Goal: Transaction & Acquisition: Purchase product/service

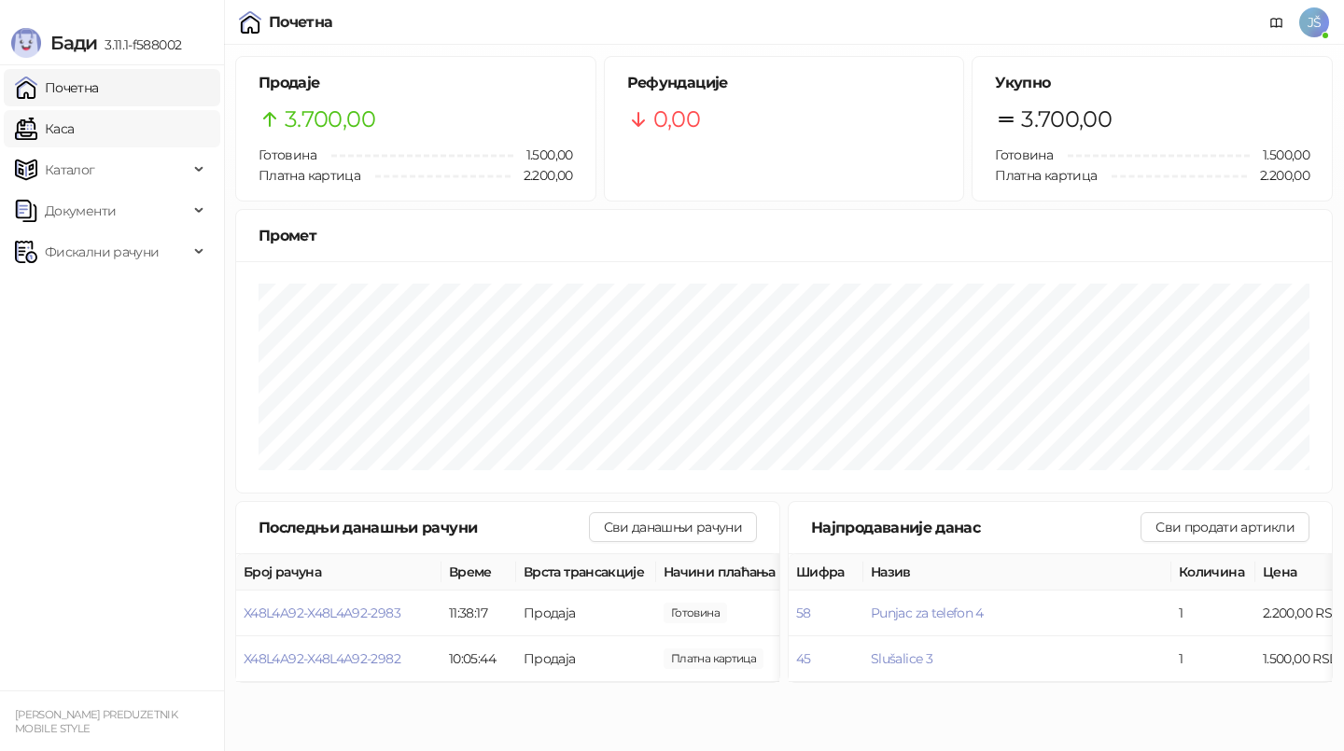
click at [74, 138] on link "Каса" at bounding box center [44, 128] width 59 height 37
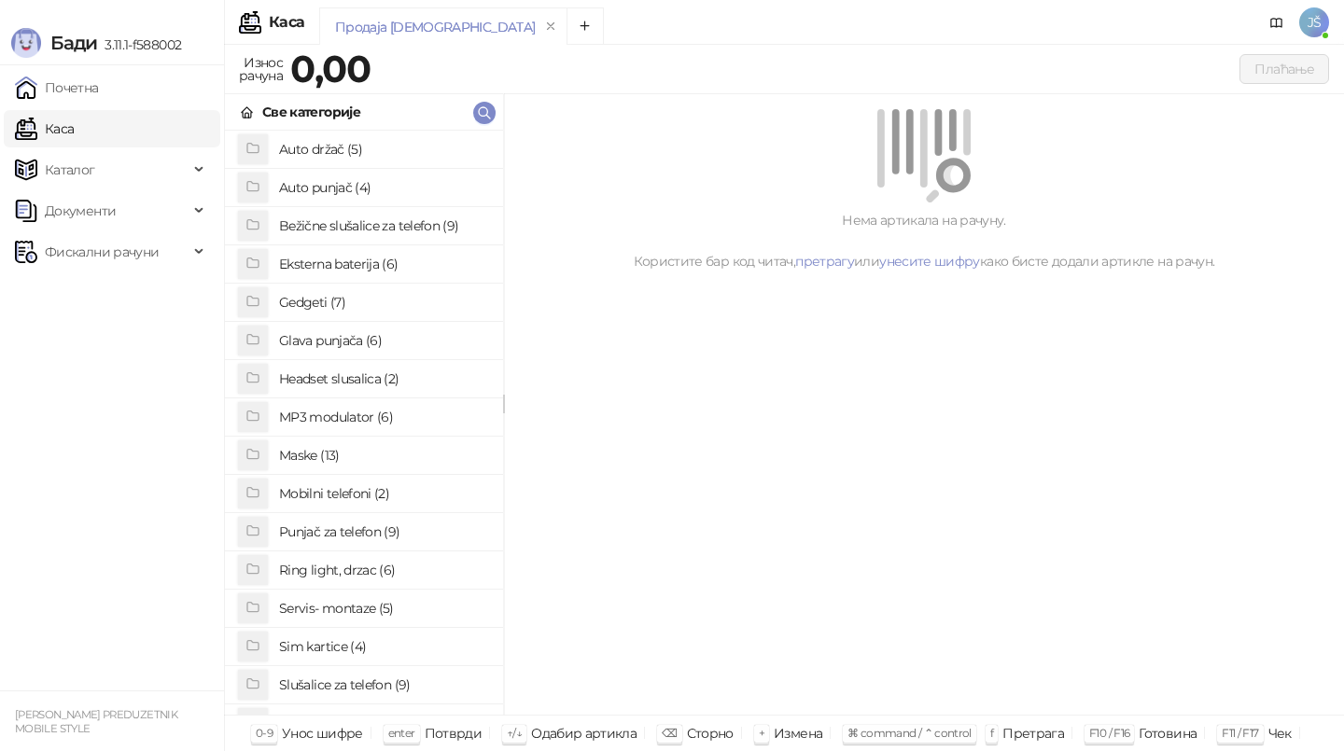
click at [344, 457] on h4 "Maske (13)" at bounding box center [383, 456] width 209 height 30
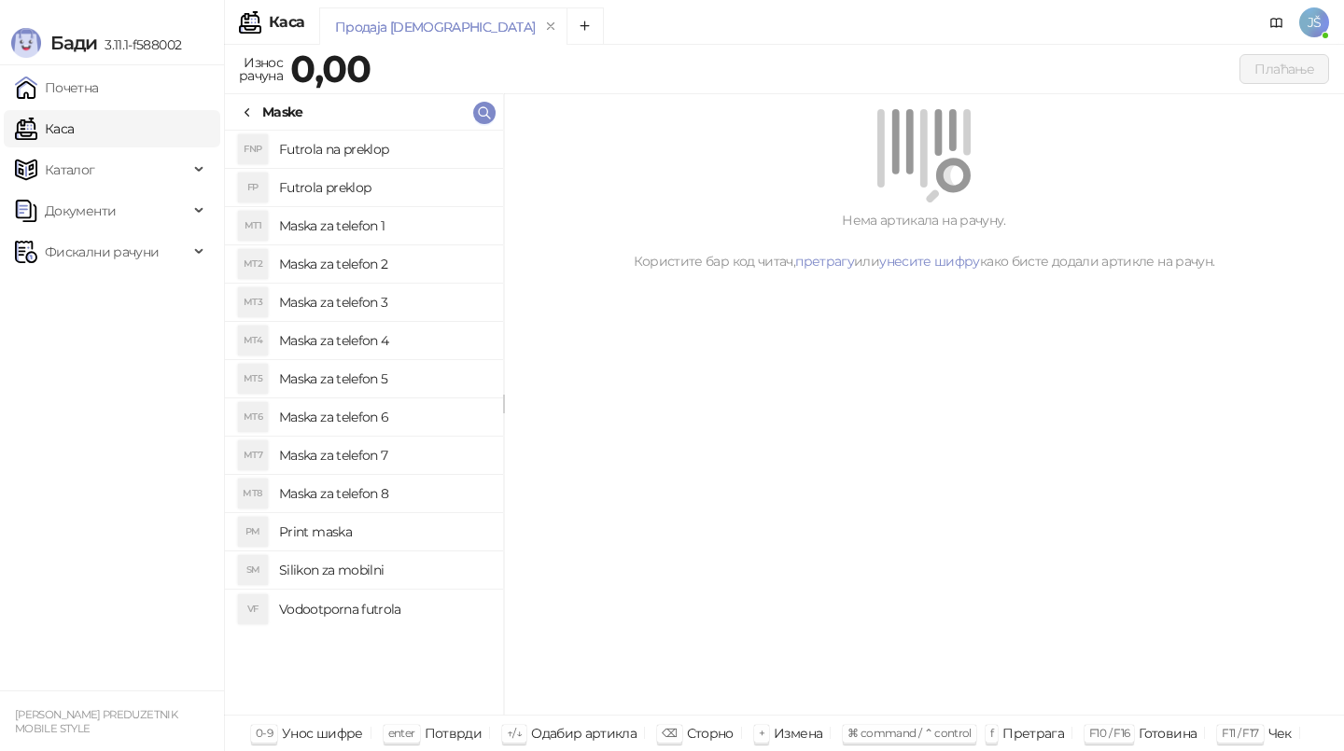
click at [373, 378] on h4 "Maska za telefon 5" at bounding box center [383, 379] width 209 height 30
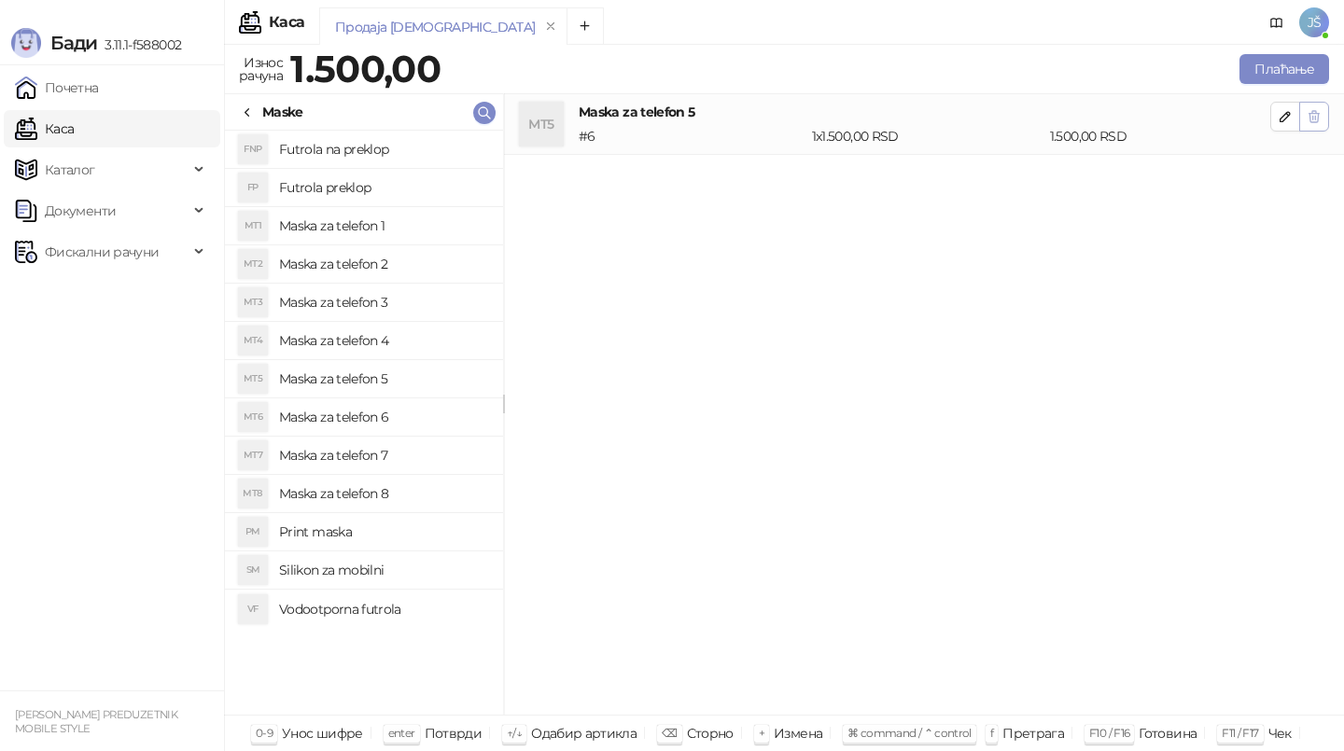
click at [1308, 113] on icon "button" at bounding box center [1314, 116] width 15 height 15
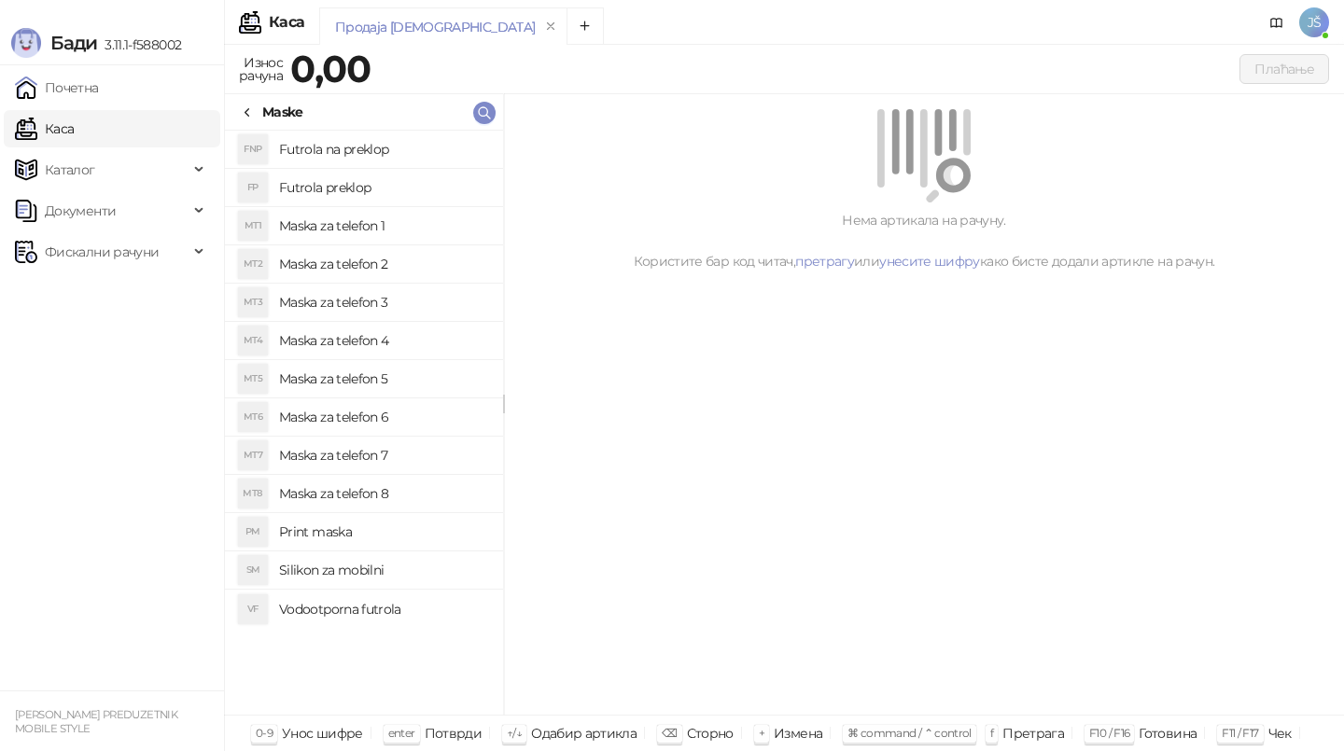
click at [378, 424] on h4 "Maska za telefon 6" at bounding box center [383, 417] width 209 height 30
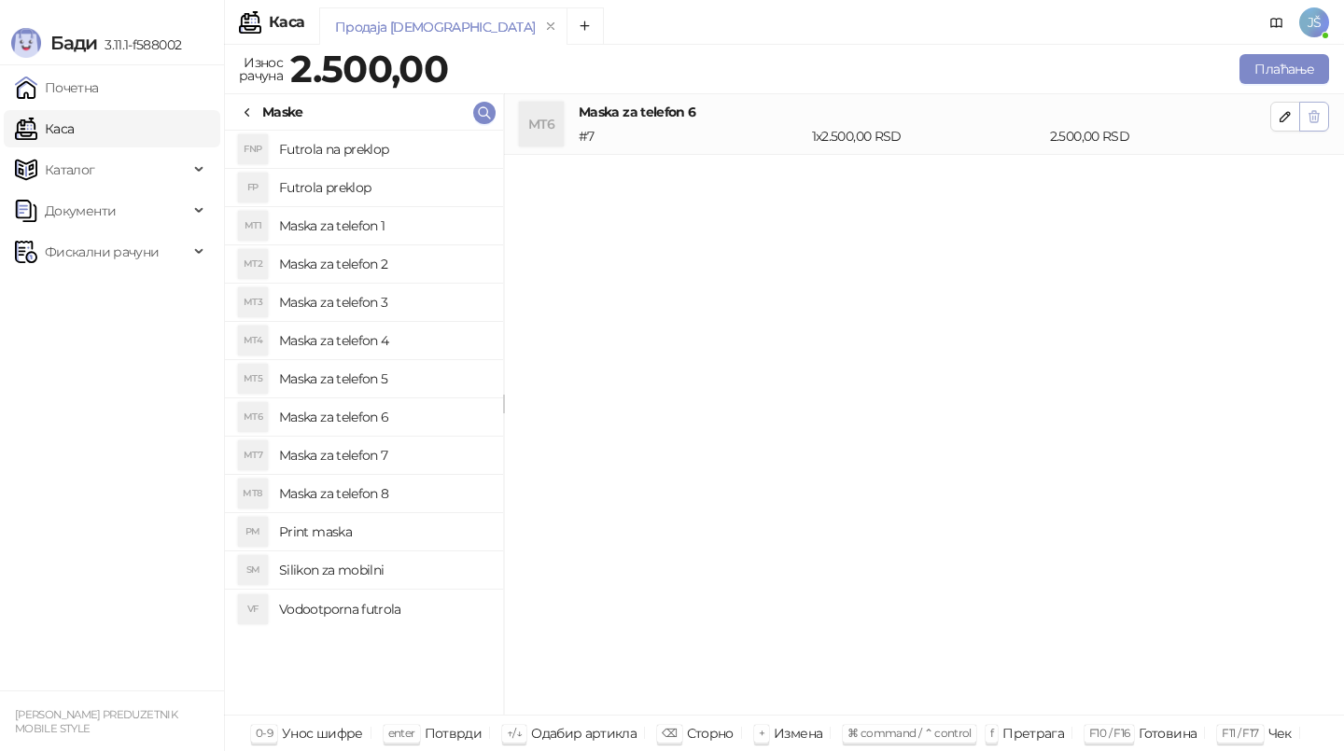
click at [1320, 113] on icon "button" at bounding box center [1314, 116] width 15 height 15
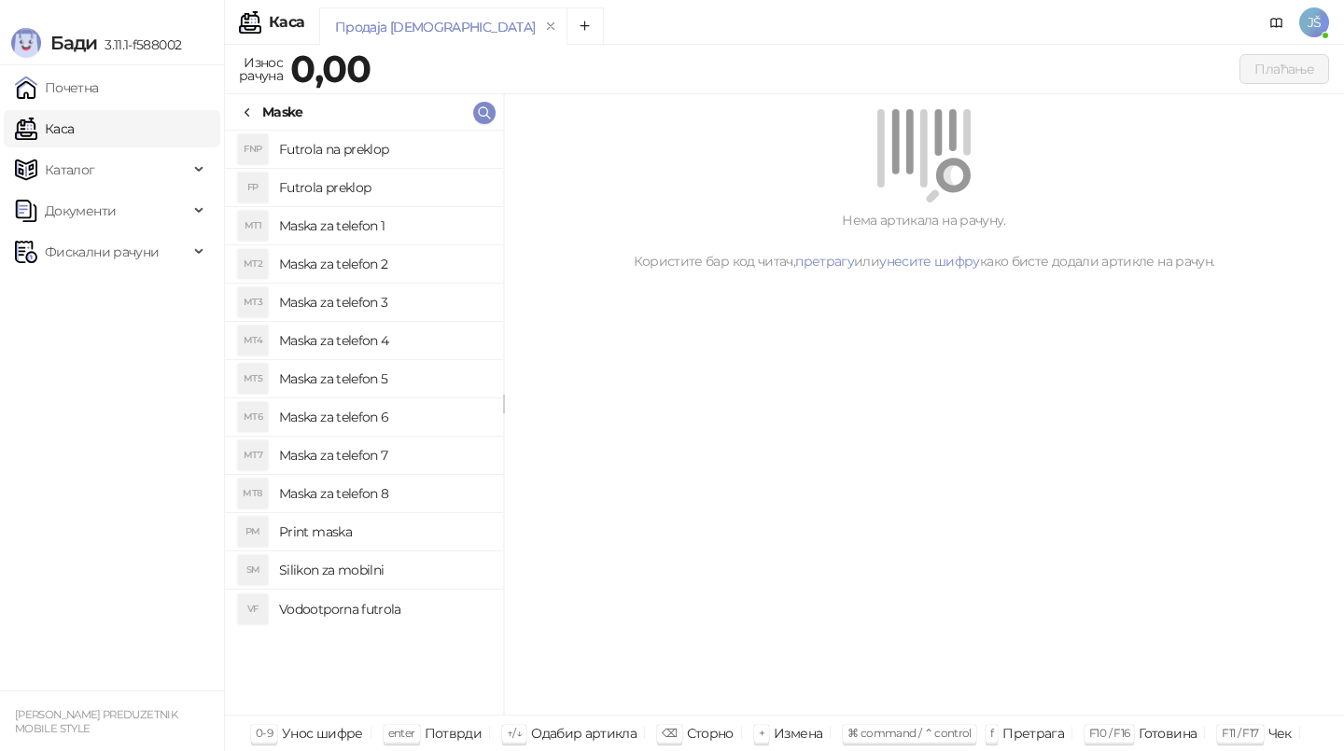
click at [411, 348] on h4 "Maska za telefon 4" at bounding box center [383, 341] width 209 height 30
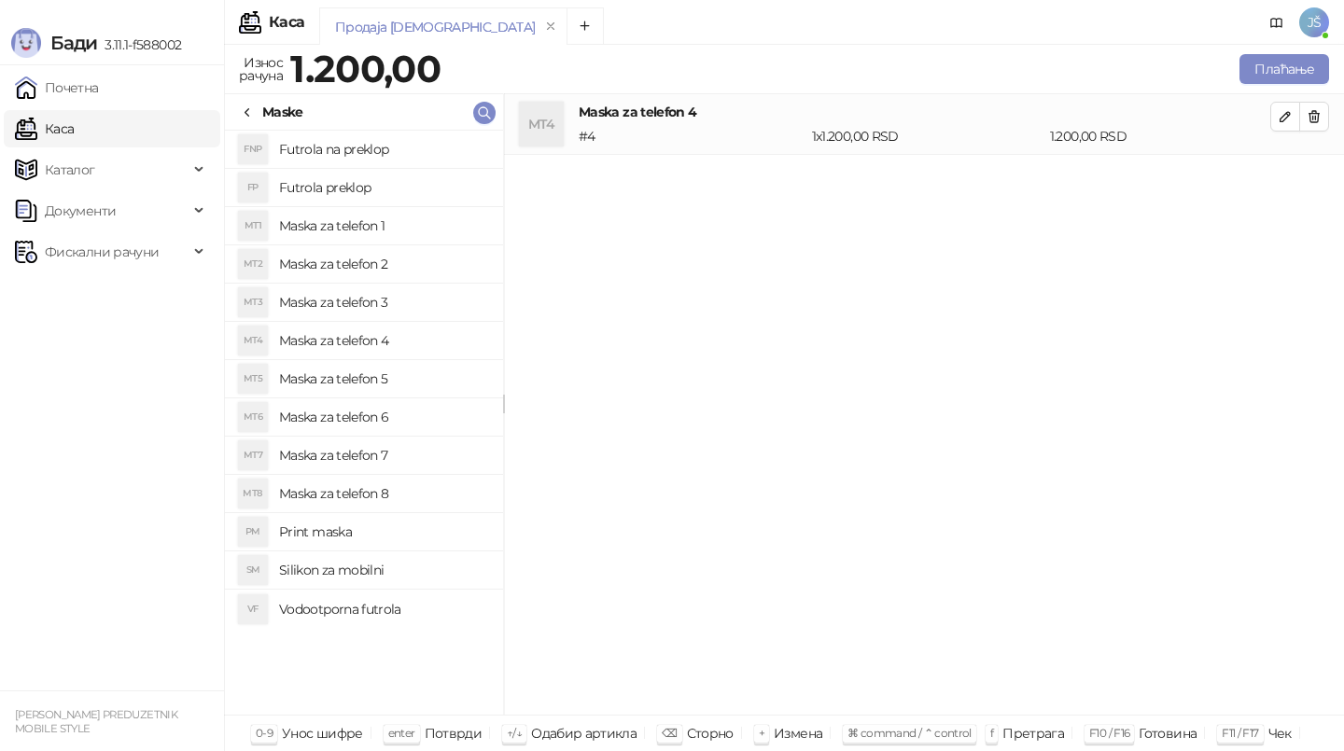
click at [422, 405] on h4 "Maska za telefon 6" at bounding box center [383, 417] width 209 height 30
click at [424, 444] on h4 "Maska za telefon 7" at bounding box center [383, 456] width 209 height 30
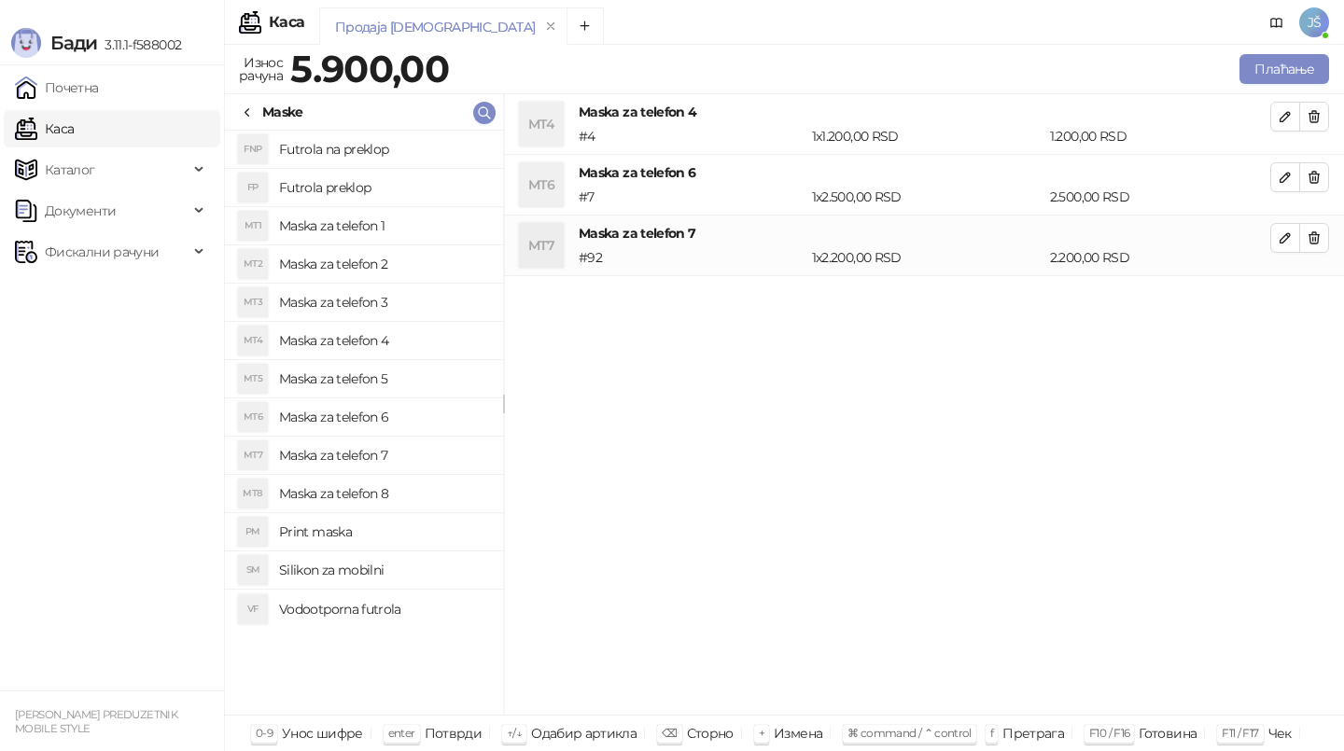
click at [435, 488] on h4 "Maska za telefon 8" at bounding box center [383, 494] width 209 height 30
click at [1307, 119] on icon "button" at bounding box center [1314, 116] width 15 height 15
click at [1307, 170] on icon "button" at bounding box center [1314, 177] width 15 height 15
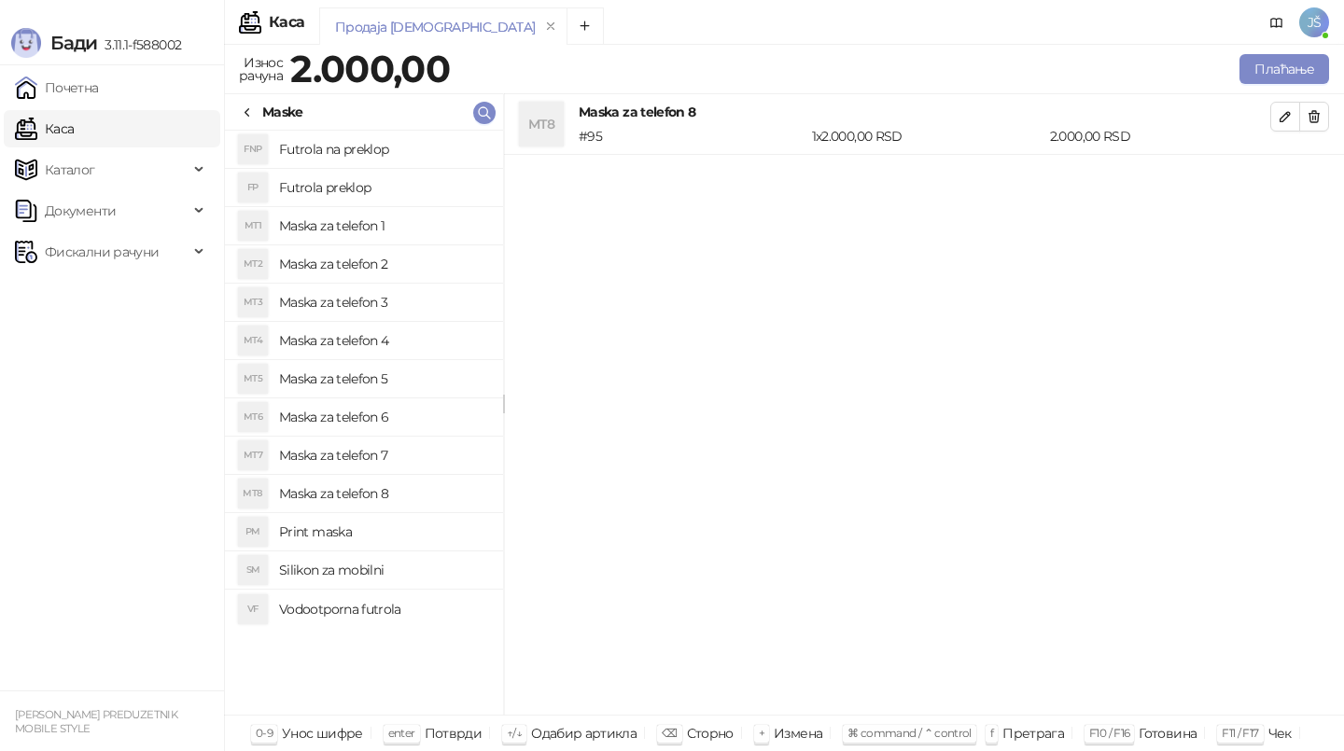
click at [248, 111] on icon at bounding box center [247, 112] width 15 height 15
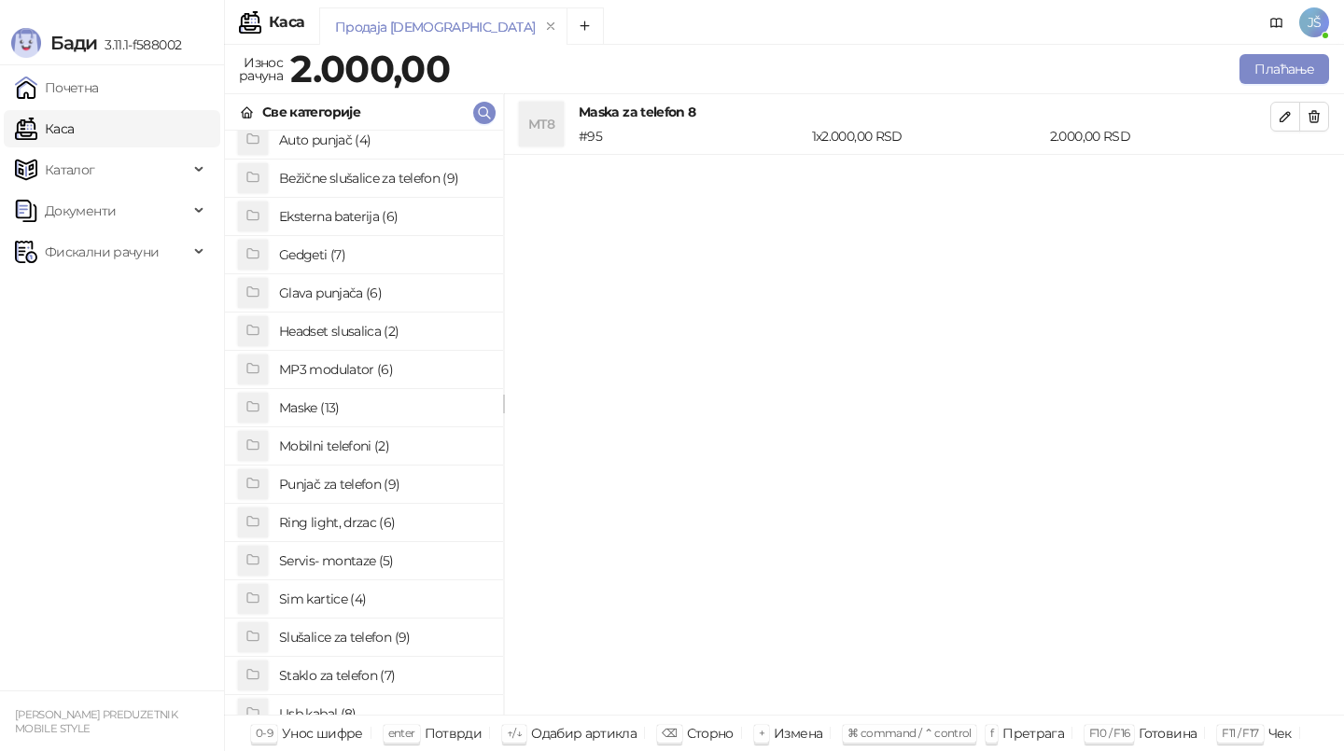
scroll to position [61, 0]
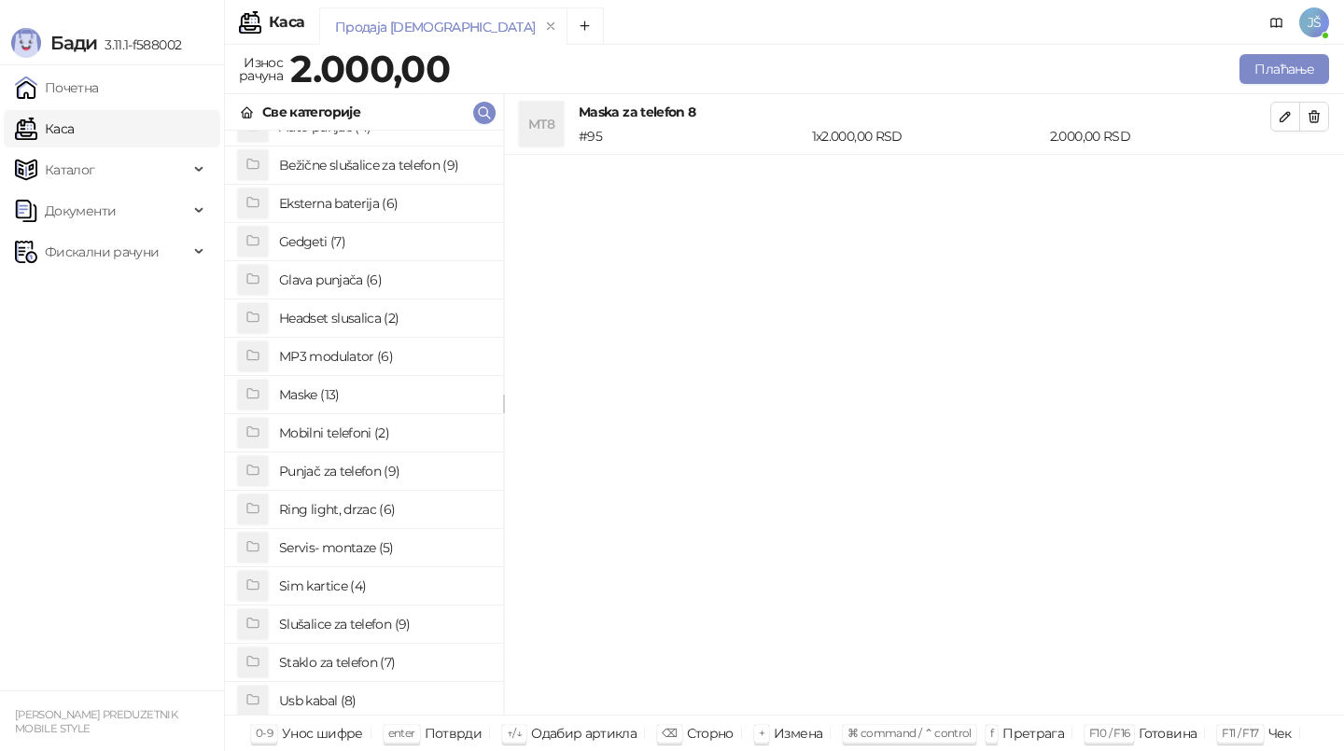
click at [339, 651] on h4 "Staklo za telefon (7)" at bounding box center [383, 663] width 209 height 30
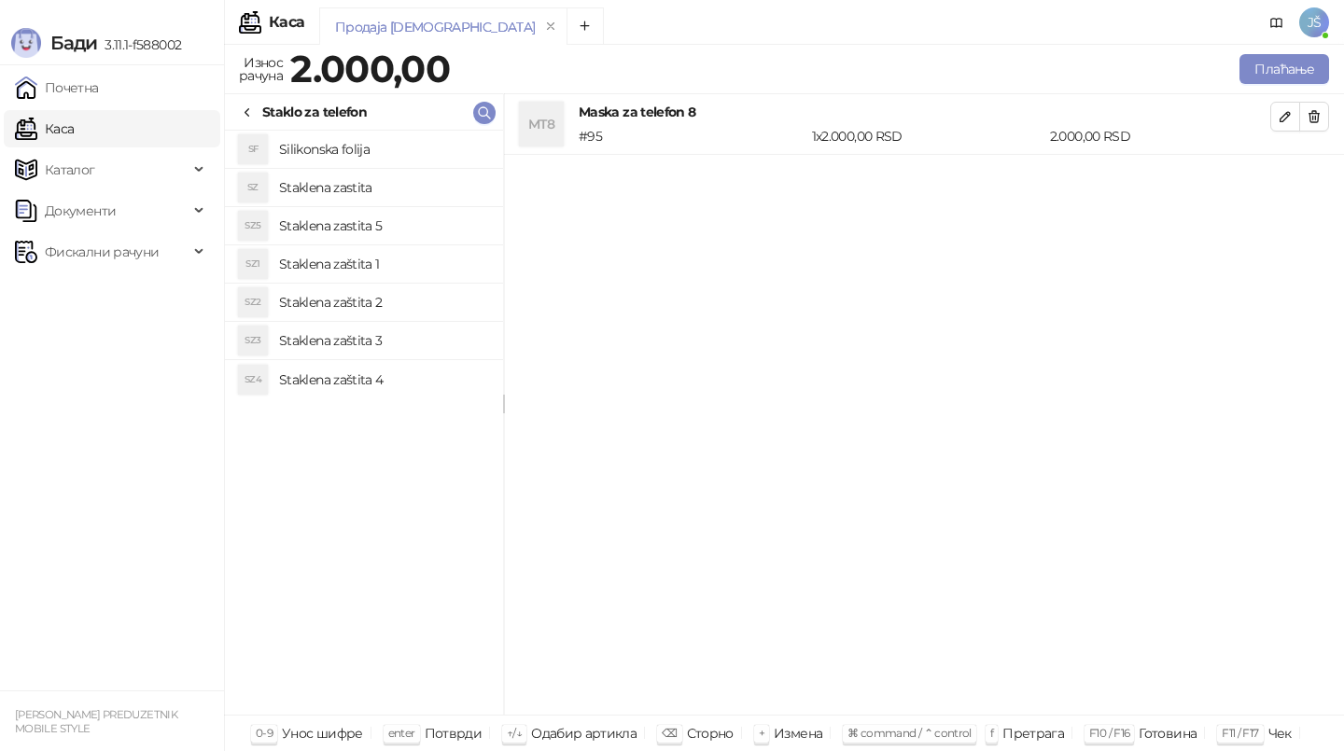
click at [415, 179] on h4 "Staklena zastita" at bounding box center [383, 188] width 209 height 30
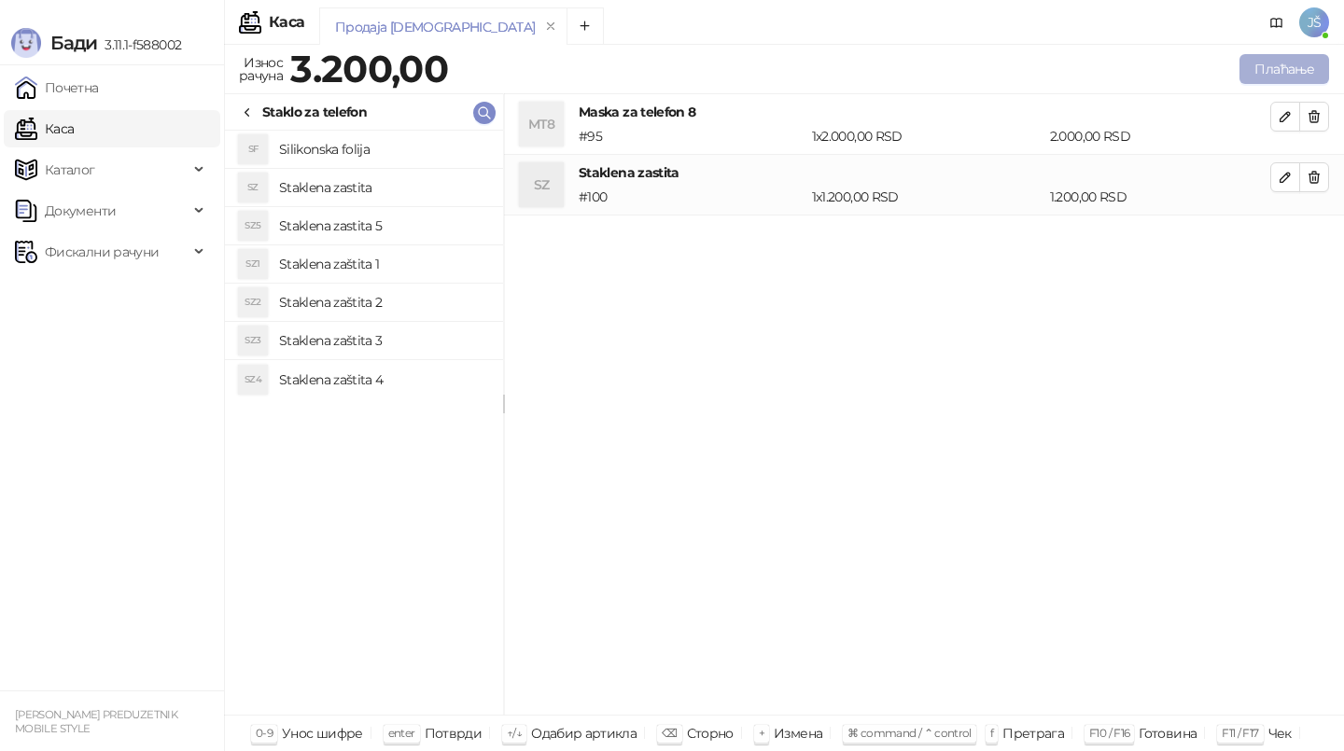
click at [1294, 74] on button "Плаћање" at bounding box center [1285, 69] width 90 height 30
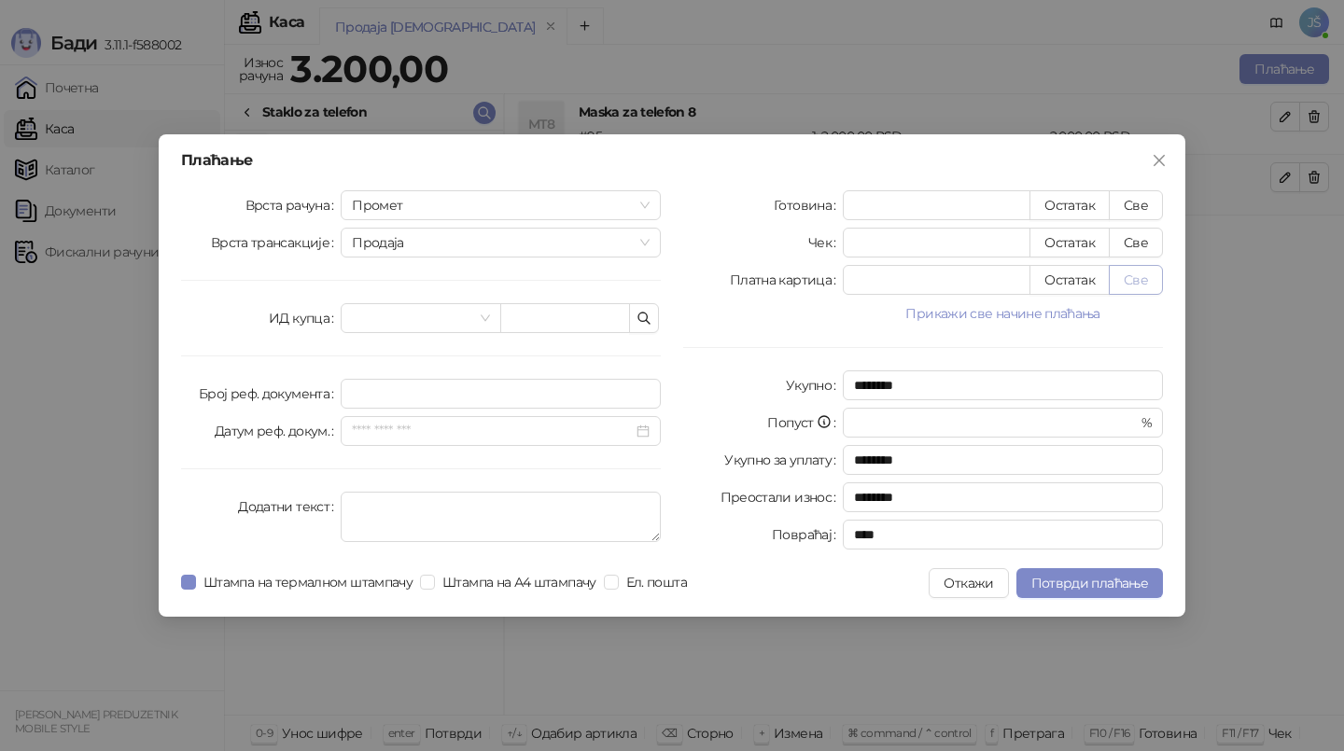
click at [1148, 273] on button "Све" at bounding box center [1136, 280] width 54 height 30
type input "****"
click at [1147, 586] on span "Потврди плаћање" at bounding box center [1089, 583] width 117 height 17
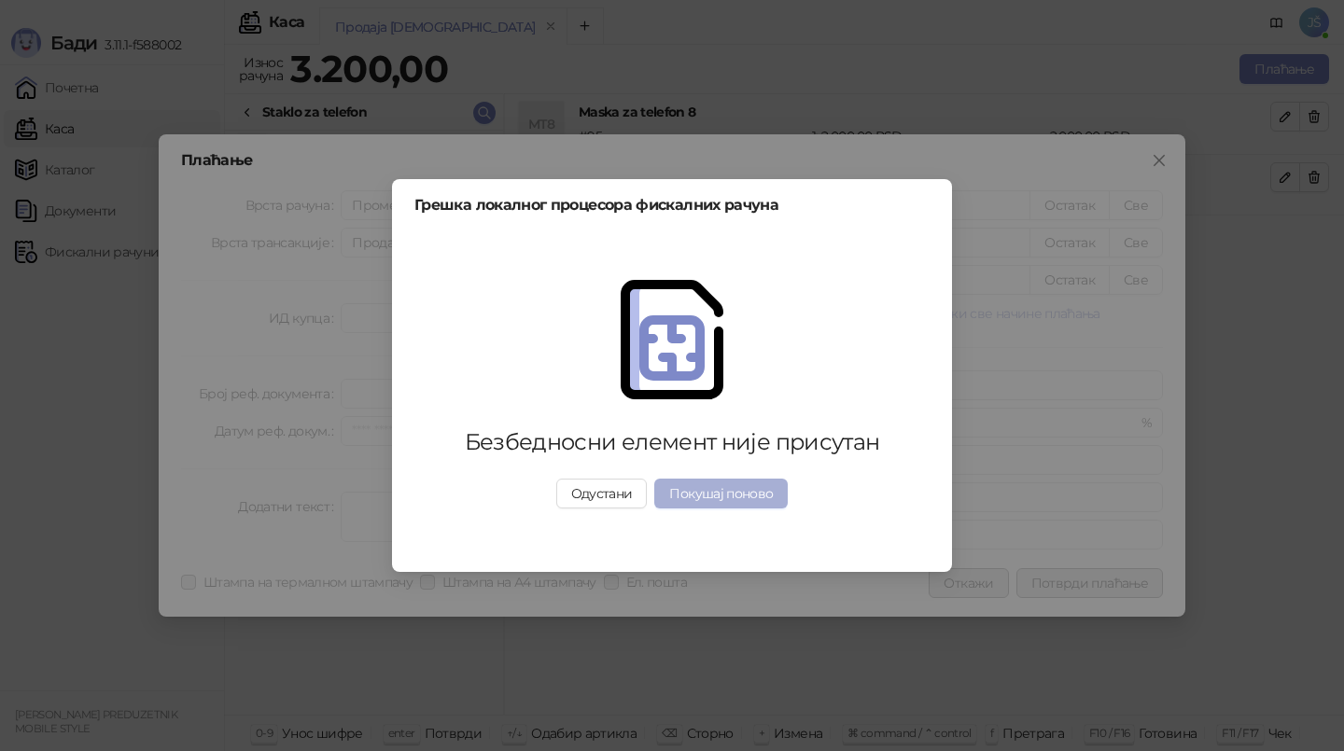
click at [734, 484] on button "Покушај поново" at bounding box center [720, 494] width 133 height 30
click at [696, 505] on button "Покушај поново" at bounding box center [720, 494] width 133 height 30
click at [586, 504] on button "Одустани" at bounding box center [601, 494] width 91 height 30
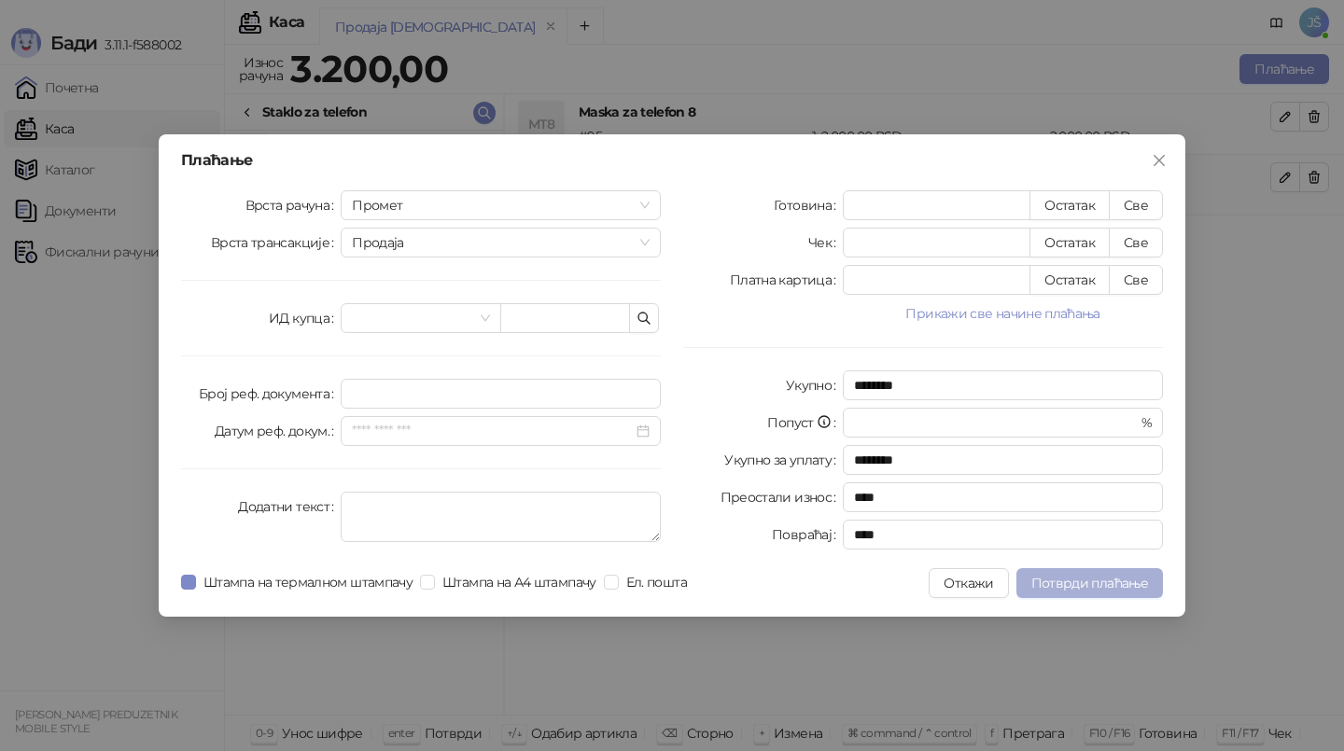
click at [1122, 582] on span "Потврди плаћање" at bounding box center [1089, 583] width 117 height 17
